Goal: Information Seeking & Learning: Check status

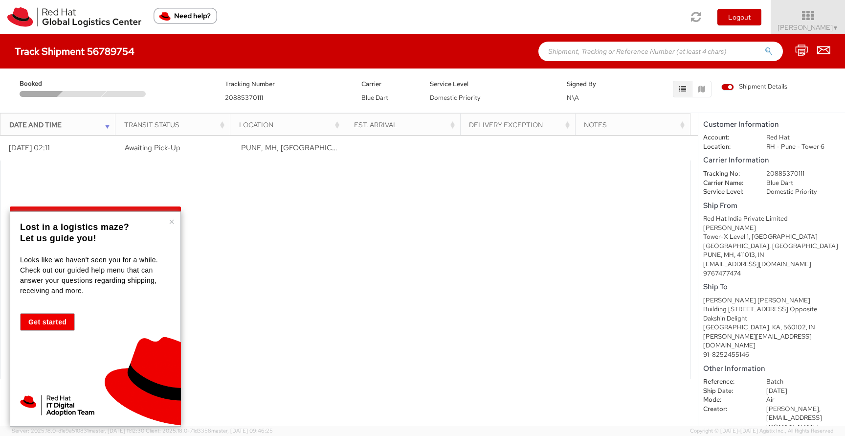
click at [280, 180] on div at bounding box center [345, 269] width 691 height 219
click at [781, 172] on dd "20885370111" at bounding box center [803, 173] width 89 height 9
copy dd "20885370111"
click at [299, 212] on div at bounding box center [345, 269] width 691 height 219
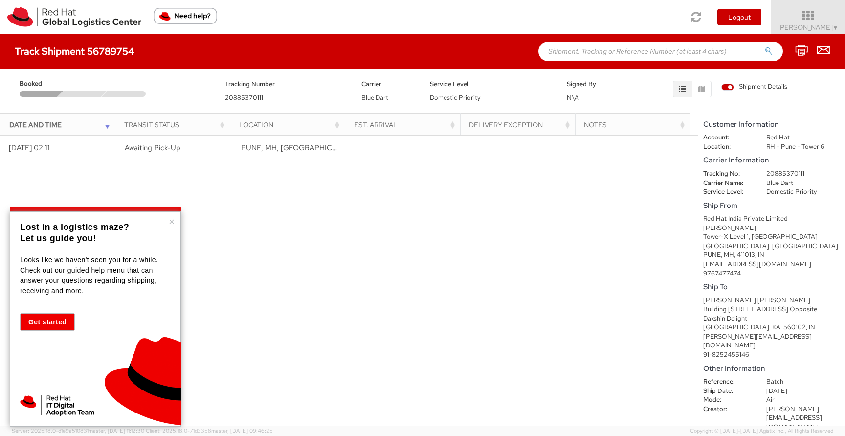
click at [363, 99] on span "Blue Dart" at bounding box center [375, 97] width 27 height 8
click at [362, 99] on span "Blue Dart" at bounding box center [375, 97] width 27 height 8
click at [389, 99] on div "Carrier Blue Dart" at bounding box center [388, 90] width 68 height 24
drag, startPoint x: 362, startPoint y: 101, endPoint x: 389, endPoint y: 101, distance: 27.4
click at [389, 101] on div "Carrier Blue Dart" at bounding box center [388, 90] width 68 height 24
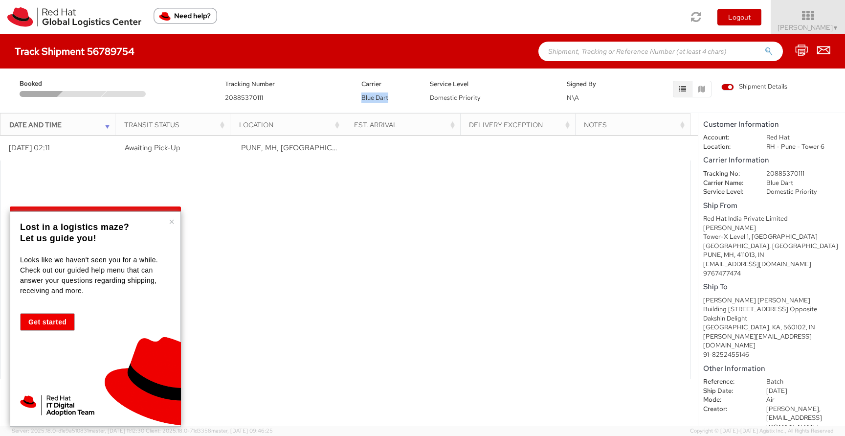
click at [389, 101] on div "Carrier Blue Dart" at bounding box center [388, 90] width 68 height 24
drag, startPoint x: 361, startPoint y: 97, endPoint x: 391, endPoint y: 97, distance: 30.3
click at [391, 97] on div "Carrier Blue Dart" at bounding box center [388, 90] width 68 height 24
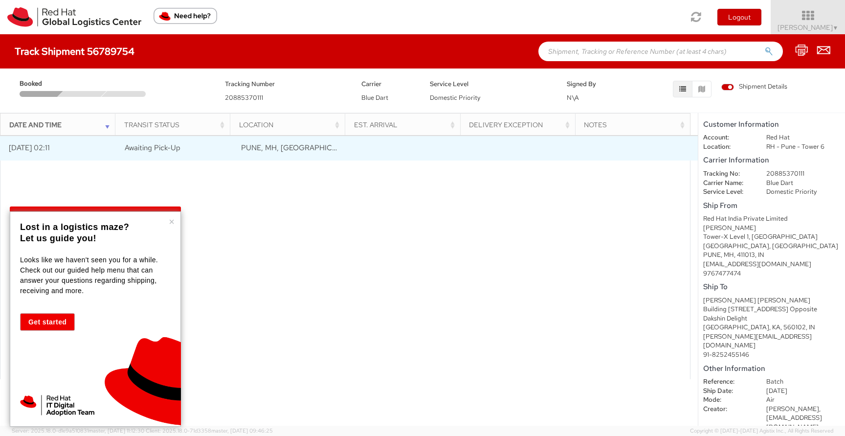
click at [260, 149] on span "PUNE, MH, [GEOGRAPHIC_DATA]" at bounding box center [298, 148] width 114 height 10
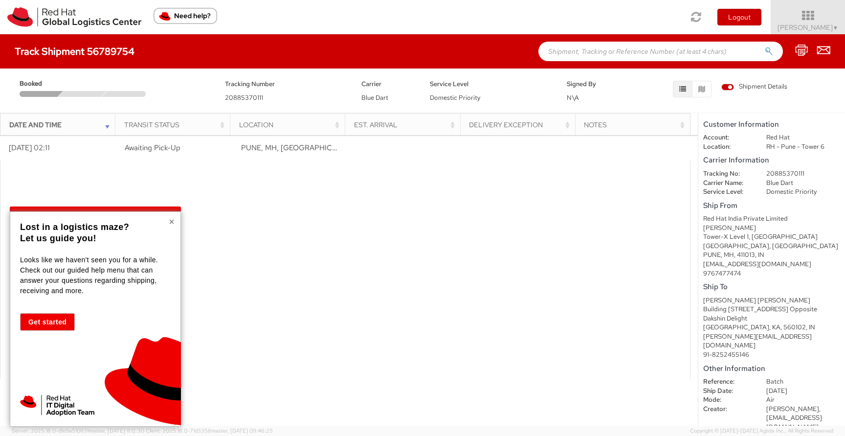
click at [174, 222] on button "×" at bounding box center [172, 222] width 6 height 10
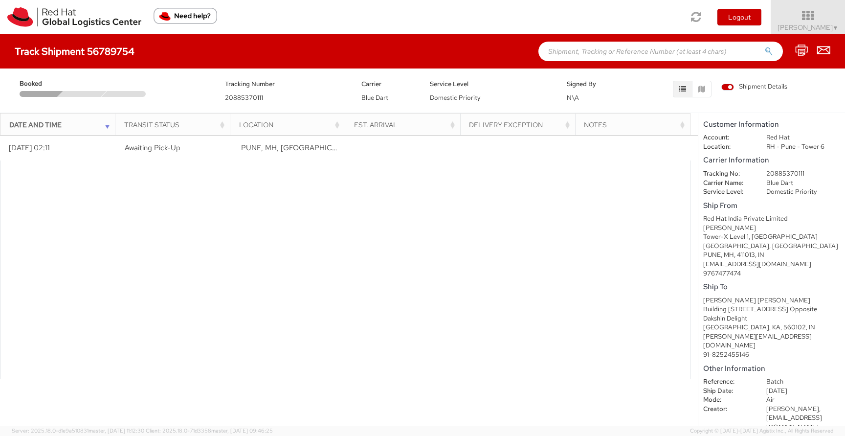
click at [92, 95] on div at bounding box center [82, 94] width 49 height 6
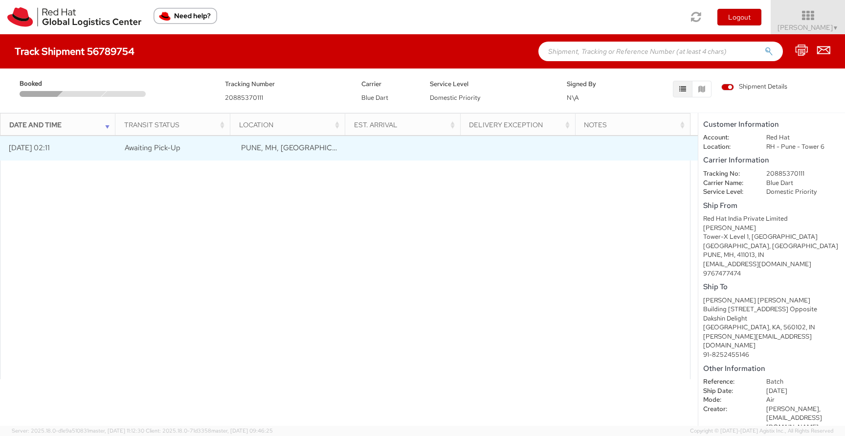
click at [168, 152] on span "Awaiting Pick-Up" at bounding box center [153, 148] width 56 height 10
click at [258, 149] on span "PUNE, MH, [GEOGRAPHIC_DATA]" at bounding box center [298, 148] width 114 height 10
click at [500, 149] on td at bounding box center [523, 148] width 116 height 24
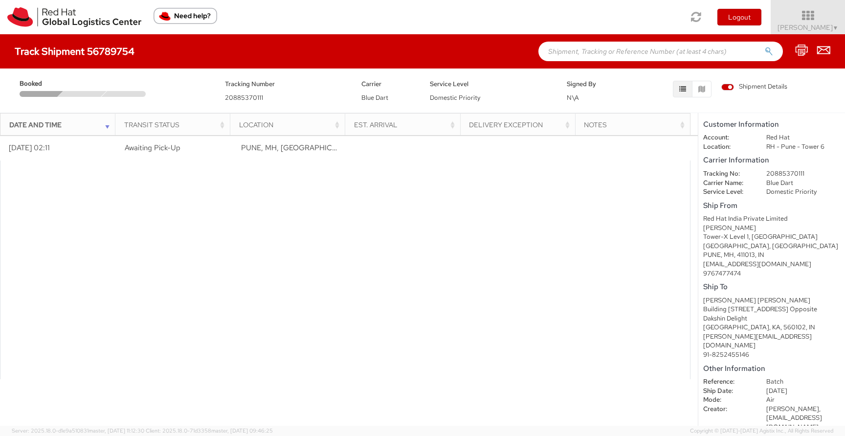
click at [148, 216] on div at bounding box center [345, 269] width 691 height 219
click at [273, 214] on div at bounding box center [345, 269] width 691 height 219
click at [362, 233] on div at bounding box center [345, 269] width 691 height 219
